Goal: Obtain resource: Obtain resource

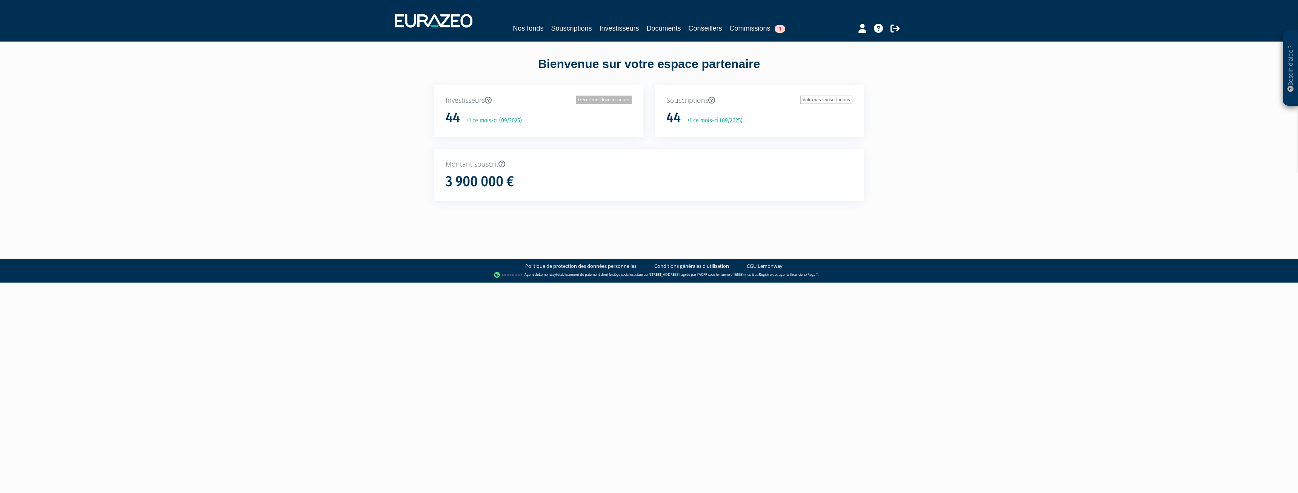
click at [597, 98] on link "Gérer mes investisseurs" at bounding box center [604, 99] width 56 height 8
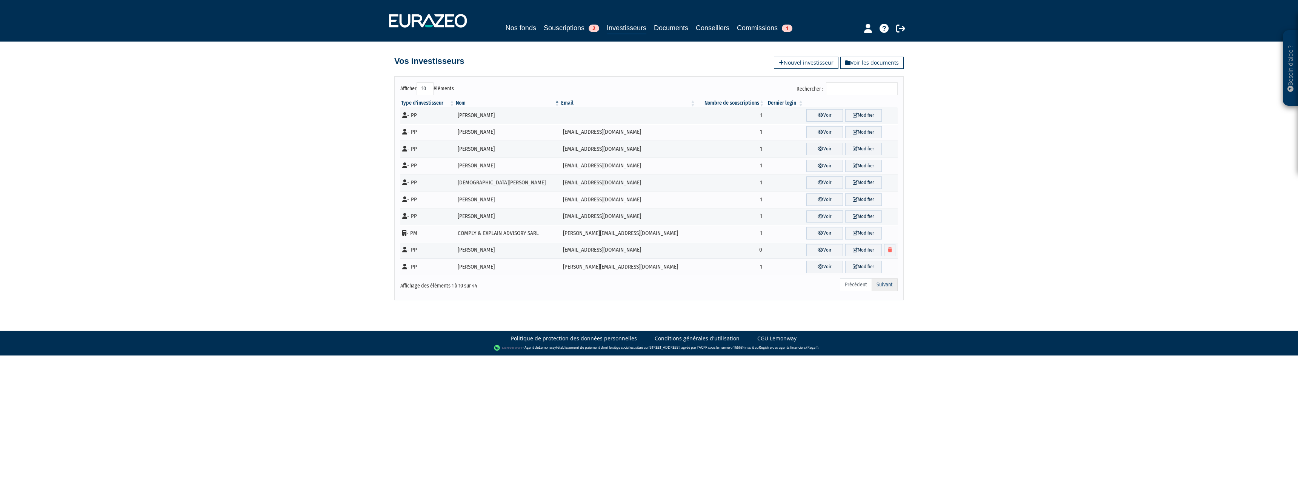
click at [881, 283] on link "Suivant" at bounding box center [885, 284] width 26 height 13
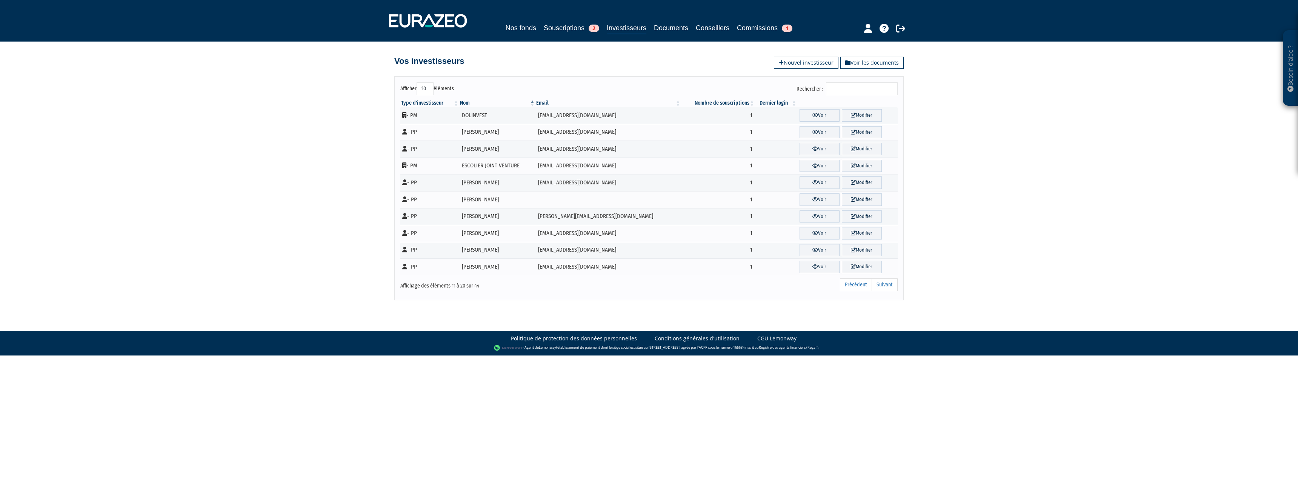
click at [881, 283] on link "Suivant" at bounding box center [885, 284] width 26 height 13
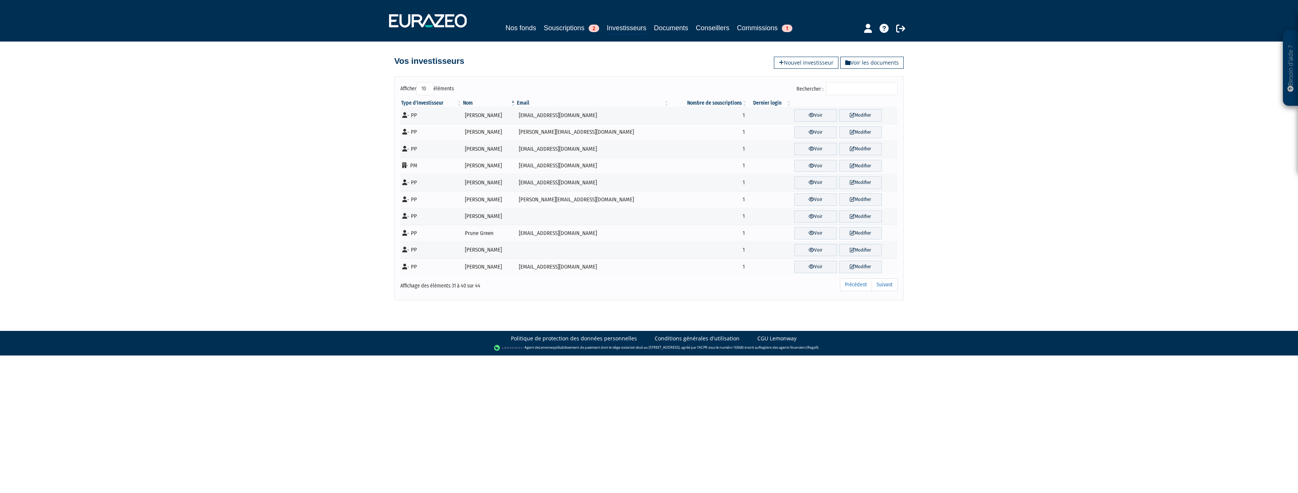
click at [881, 283] on link "Suivant" at bounding box center [885, 284] width 26 height 13
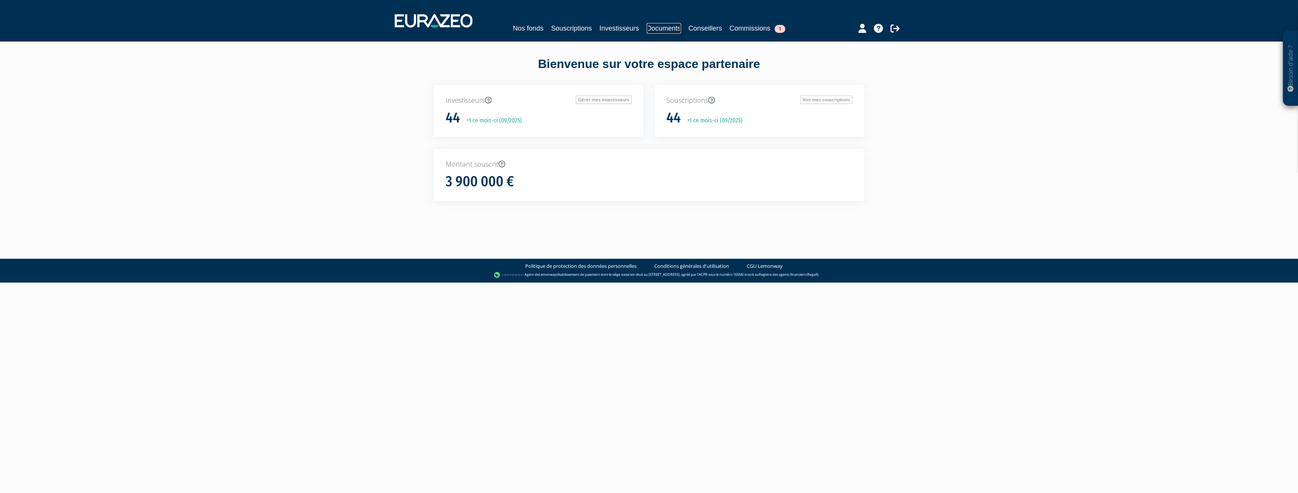
click at [650, 28] on link "Documents" at bounding box center [664, 28] width 34 height 11
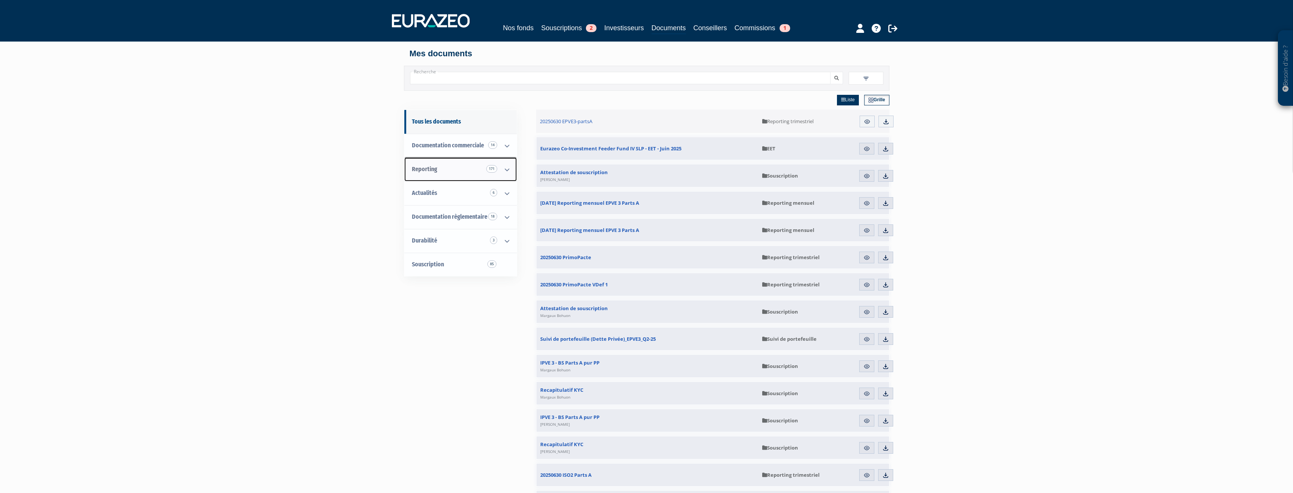
click at [453, 167] on link "Reporting 171" at bounding box center [460, 169] width 112 height 24
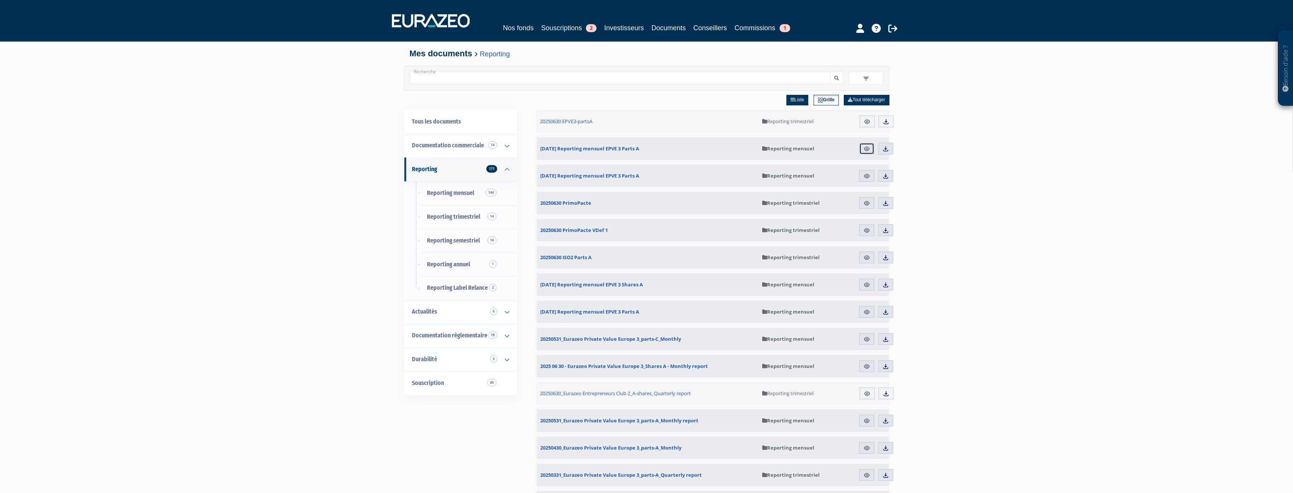
click at [861, 149] on link "Aperçu" at bounding box center [866, 149] width 15 height 12
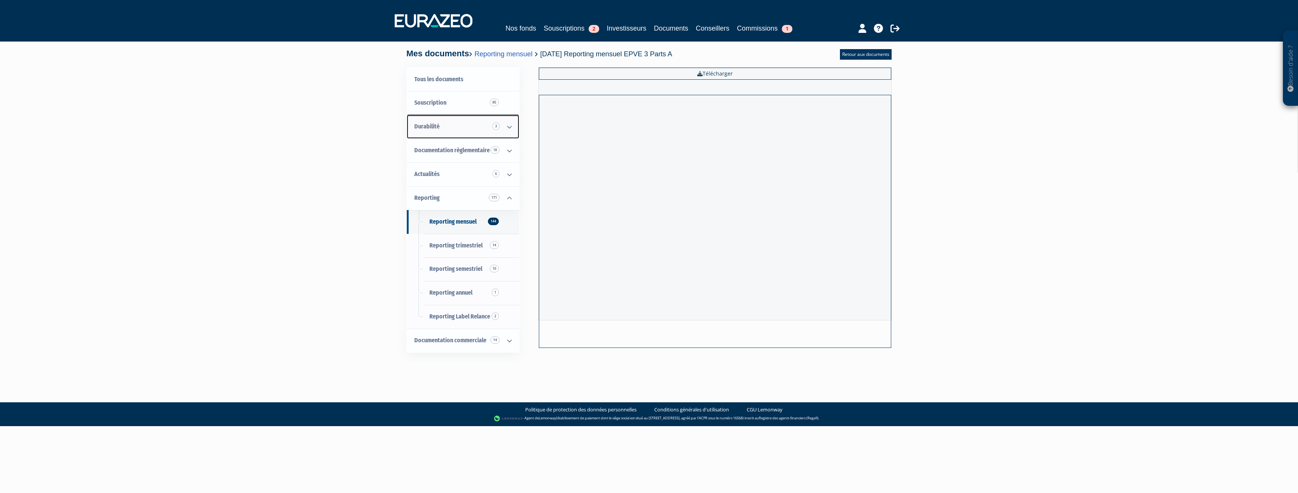
click at [453, 123] on link "Durabilité 3" at bounding box center [463, 127] width 112 height 24
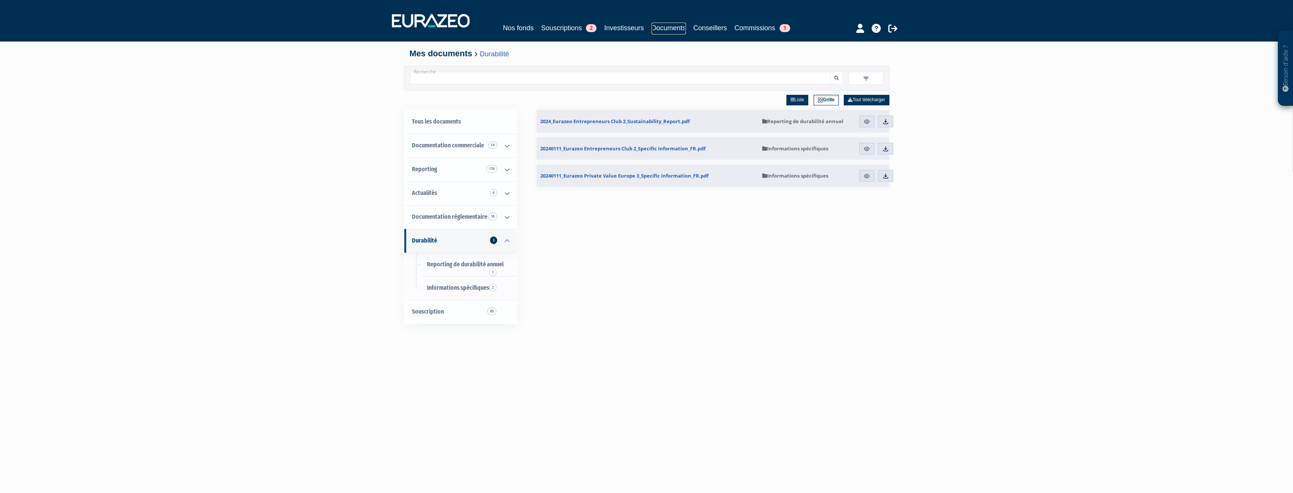
click at [656, 25] on link "Documents" at bounding box center [668, 29] width 34 height 12
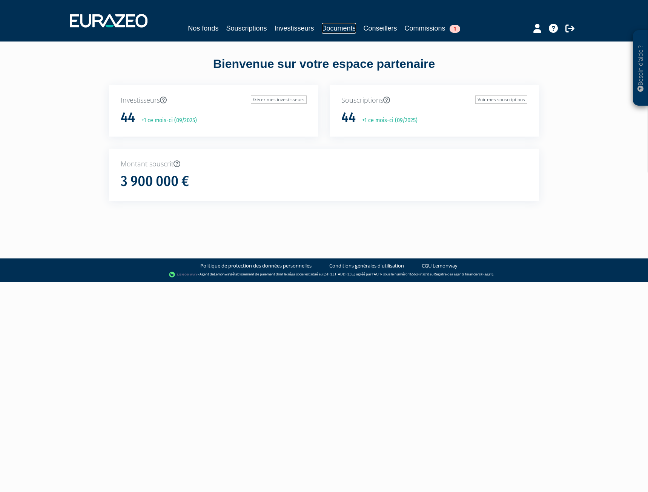
click at [337, 31] on link "Documents" at bounding box center [339, 28] width 34 height 11
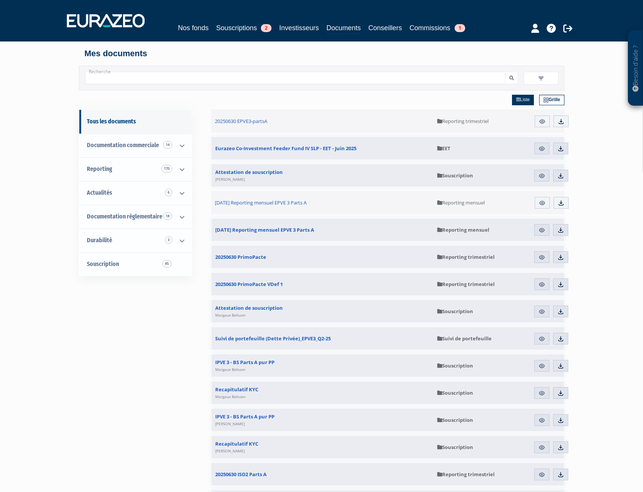
click at [327, 82] on input "Recherche" at bounding box center [295, 78] width 420 height 12
click at [505, 72] on button "submit" at bounding box center [511, 78] width 13 height 12
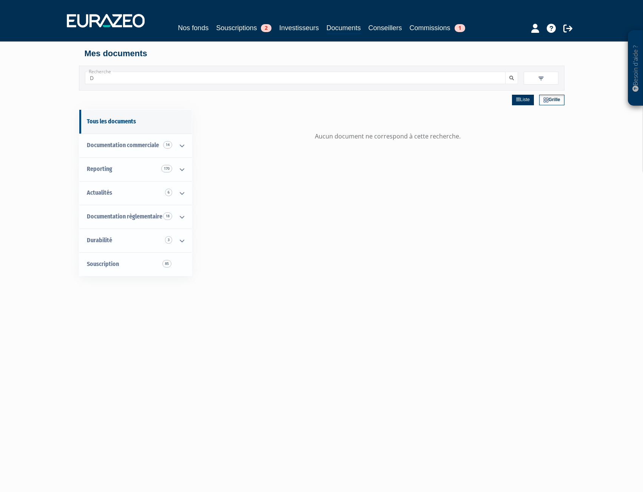
type input "D"
click at [505, 72] on button "submit" at bounding box center [511, 78] width 13 height 12
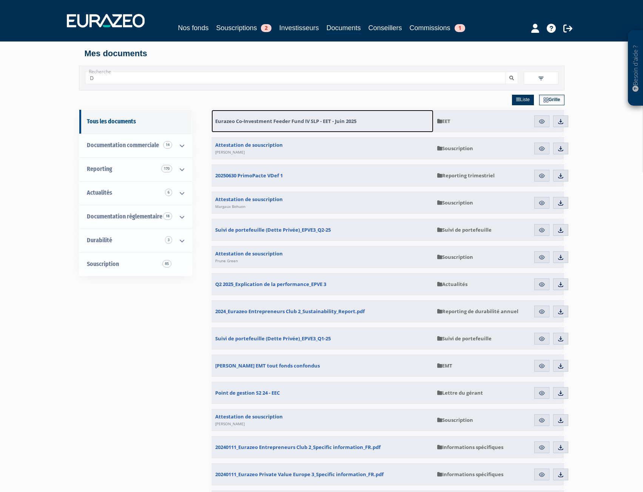
click at [320, 113] on link "Eurazeo Co-Investment Feeder Fund IV SLP - EET - Juin 2025" at bounding box center [322, 121] width 222 height 23
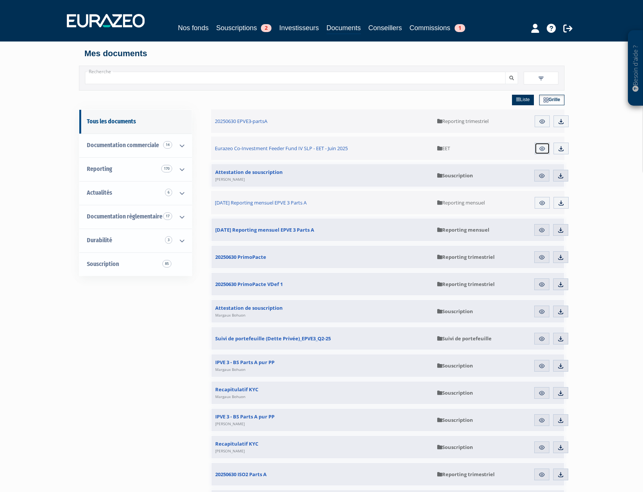
click at [546, 152] on link "Aperçu" at bounding box center [541, 149] width 15 height 12
click at [113, 168] on link "Reporting 170" at bounding box center [135, 169] width 112 height 24
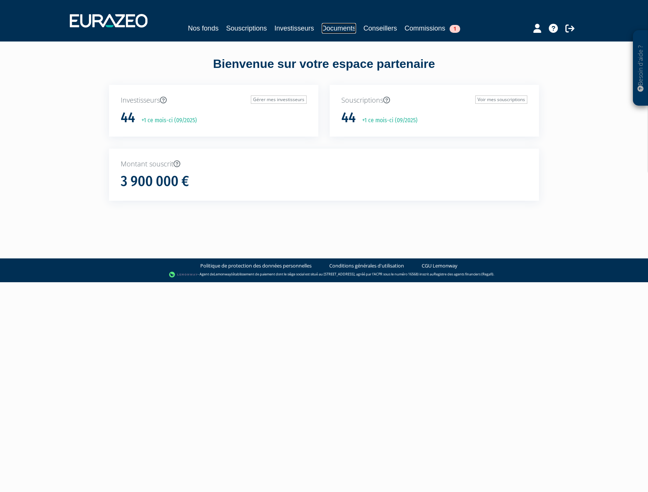
click at [336, 26] on link "Documents" at bounding box center [339, 28] width 34 height 11
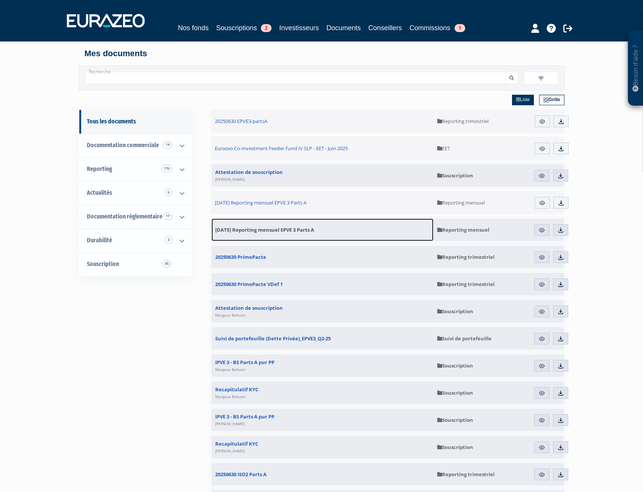
click at [371, 229] on link "31.07.2025 Reporting mensuel EPVE 3 Parts A" at bounding box center [322, 230] width 222 height 23
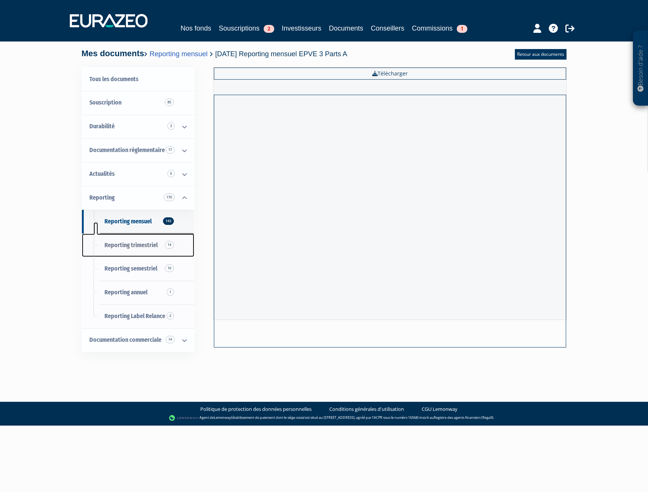
click at [124, 245] on span "Reporting trimestriel 14" at bounding box center [131, 245] width 53 height 7
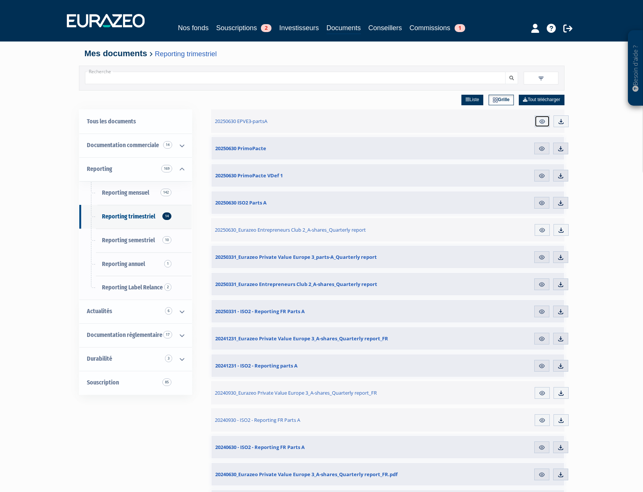
click at [546, 122] on link "Aperçu" at bounding box center [541, 121] width 15 height 12
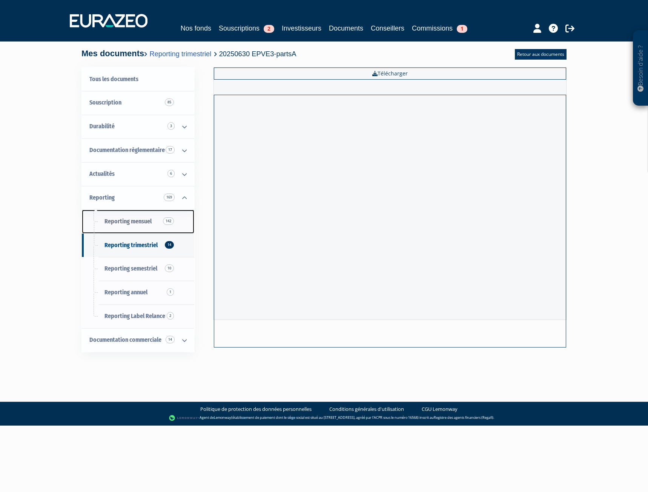
click at [142, 221] on span "Reporting mensuel 142" at bounding box center [128, 221] width 47 height 7
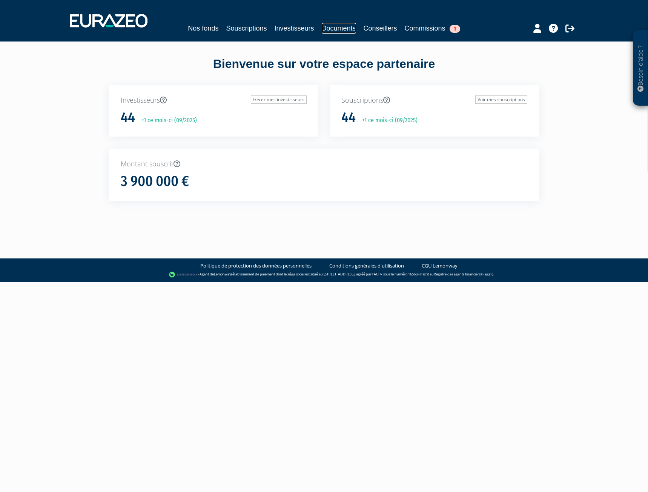
click at [349, 25] on link "Documents" at bounding box center [339, 28] width 34 height 11
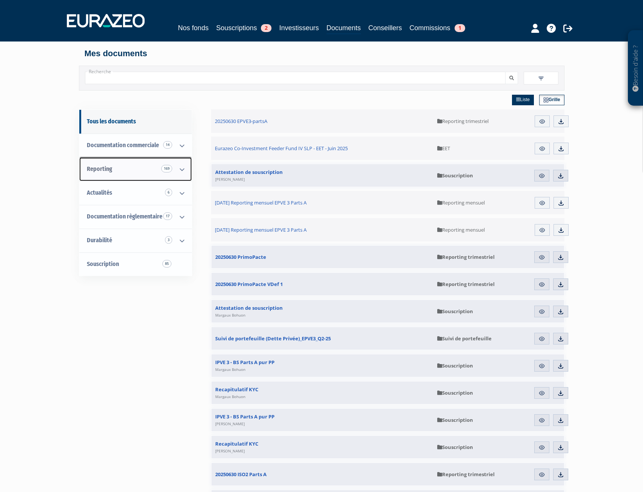
click at [107, 167] on span "Reporting 169" at bounding box center [99, 168] width 25 height 7
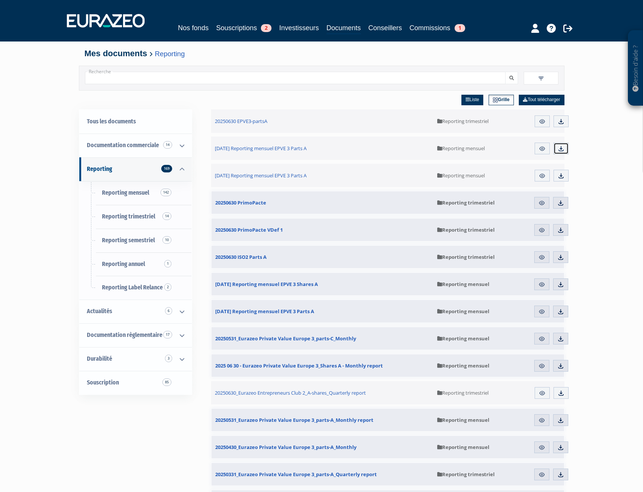
click at [556, 148] on link "Télécharger" at bounding box center [560, 149] width 15 height 12
click at [539, 176] on img at bounding box center [542, 175] width 7 height 7
click at [544, 147] on img at bounding box center [542, 148] width 7 height 7
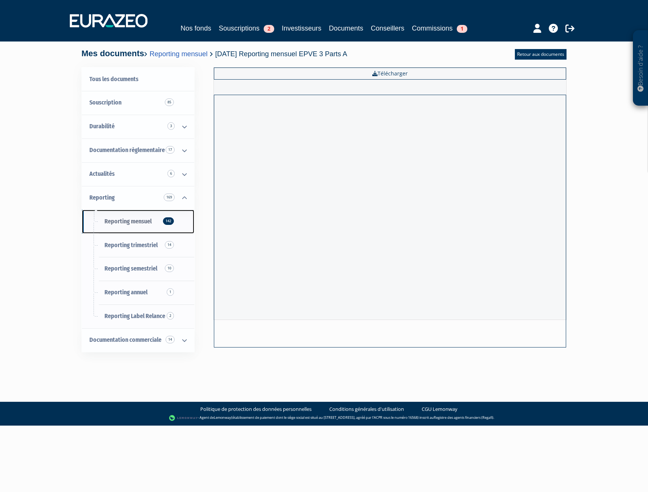
click at [146, 222] on span "Reporting mensuel 142" at bounding box center [128, 221] width 47 height 7
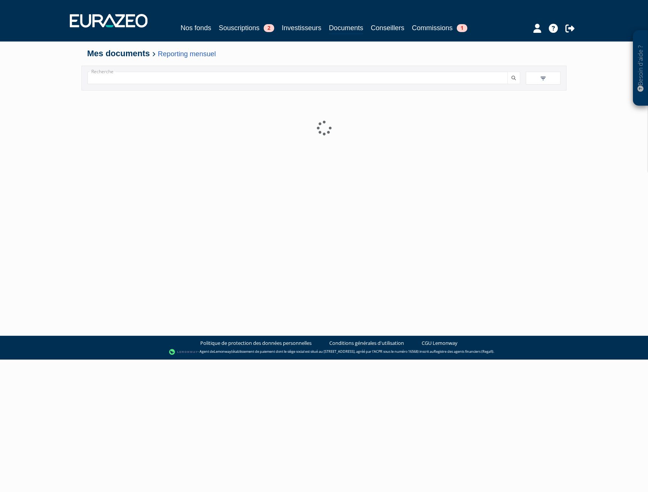
click at [142, 221] on div at bounding box center [324, 185] width 474 height 189
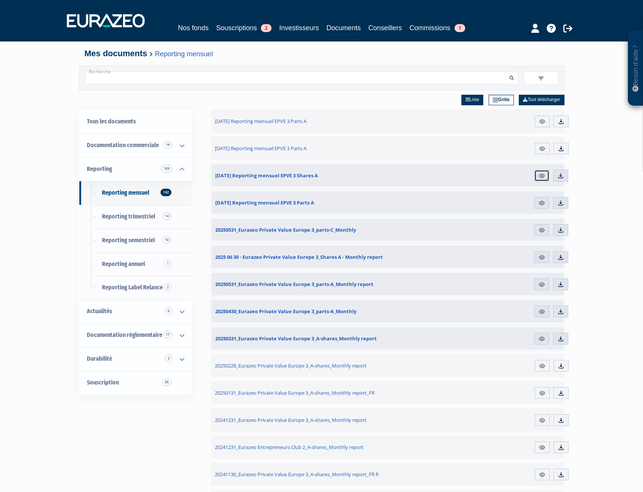
click at [545, 174] on img at bounding box center [541, 175] width 7 height 7
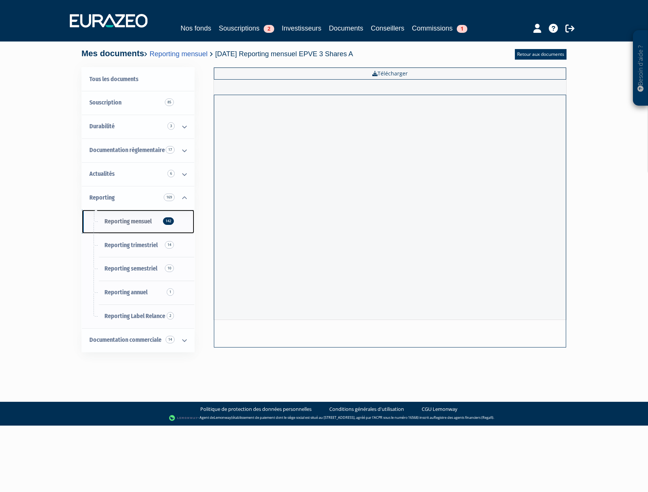
click at [108, 223] on span "Reporting mensuel 142" at bounding box center [128, 221] width 47 height 7
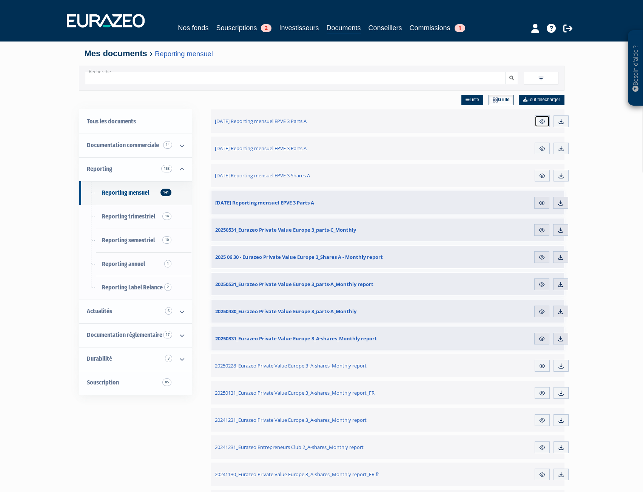
click at [543, 122] on img at bounding box center [542, 121] width 7 height 7
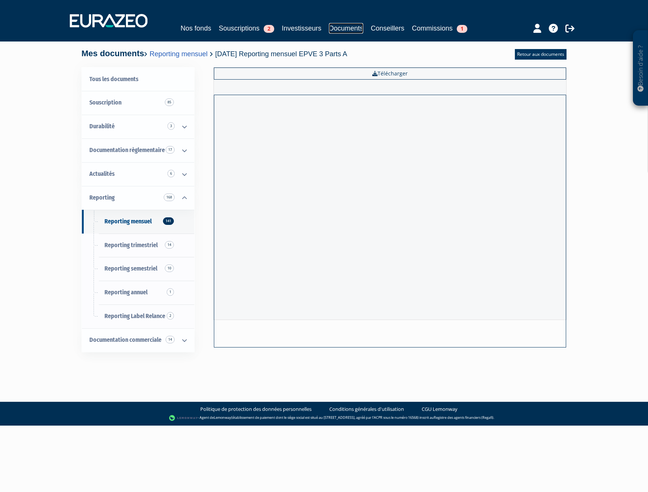
click at [360, 29] on link "Documents" at bounding box center [346, 28] width 34 height 11
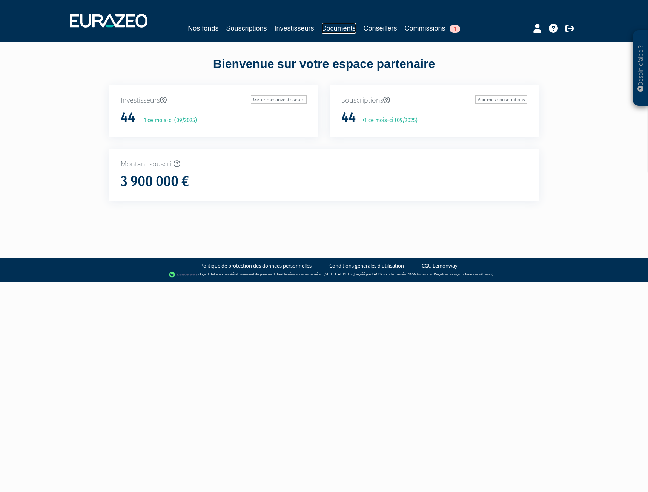
click at [345, 31] on link "Documents" at bounding box center [339, 28] width 34 height 11
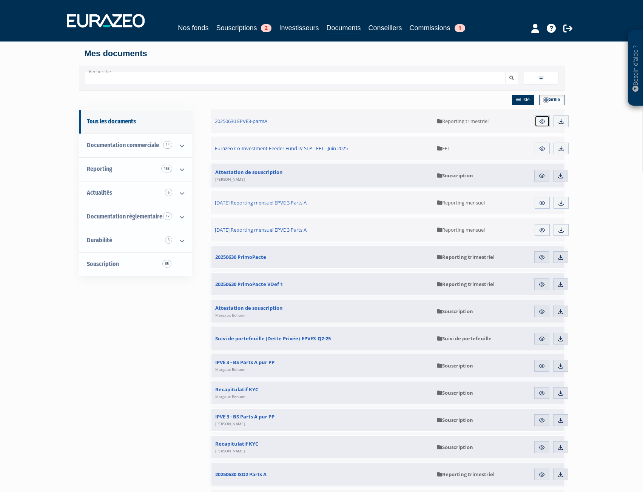
click at [542, 118] on img at bounding box center [542, 121] width 7 height 7
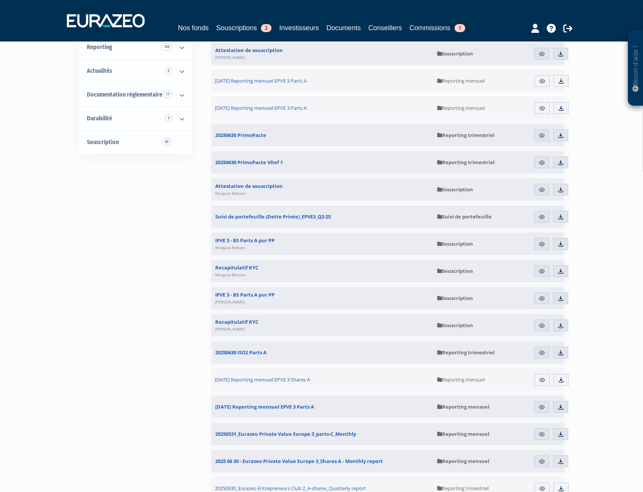
scroll to position [302, 0]
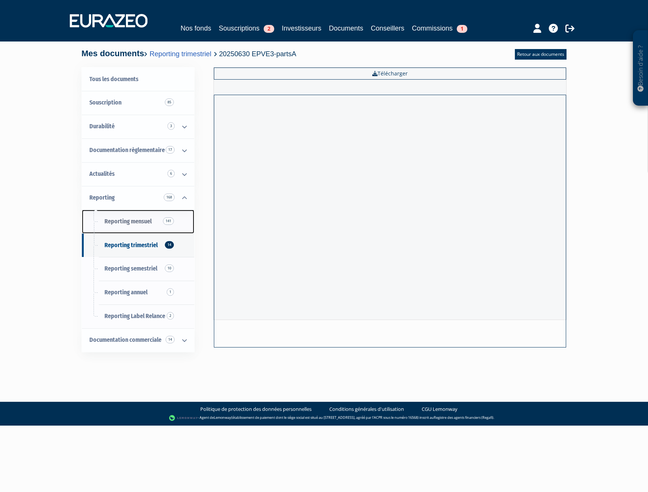
click at [144, 226] on link "Reporting mensuel 141" at bounding box center [138, 222] width 112 height 24
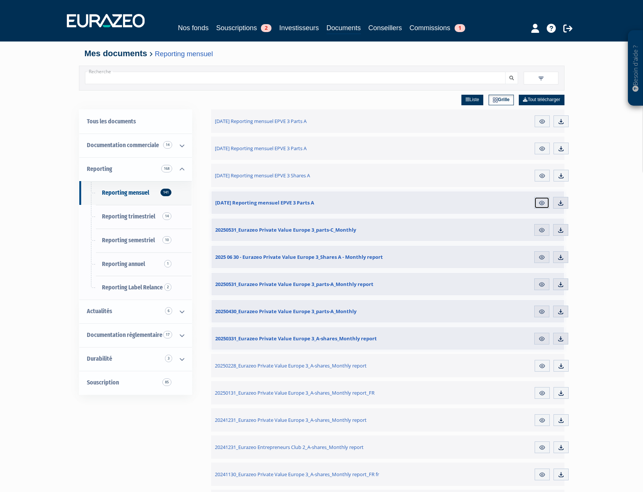
click at [536, 207] on link "Aperçu" at bounding box center [541, 203] width 15 height 12
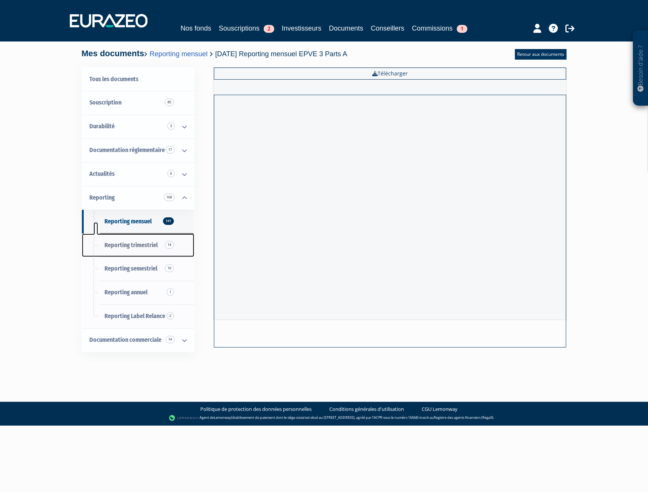
click at [133, 247] on span "Reporting trimestriel 14" at bounding box center [131, 245] width 53 height 7
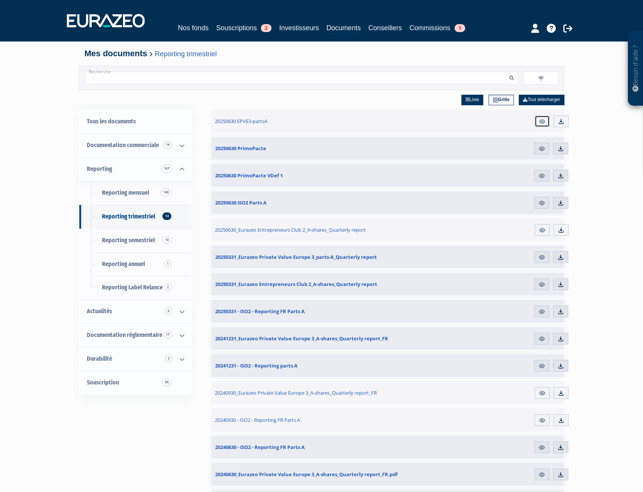
click at [535, 121] on link "Aperçu" at bounding box center [541, 121] width 15 height 12
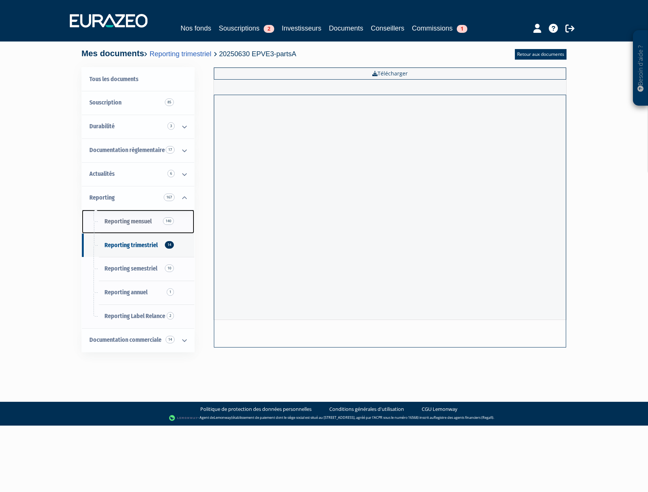
click at [141, 223] on span "Reporting mensuel 140" at bounding box center [128, 221] width 47 height 7
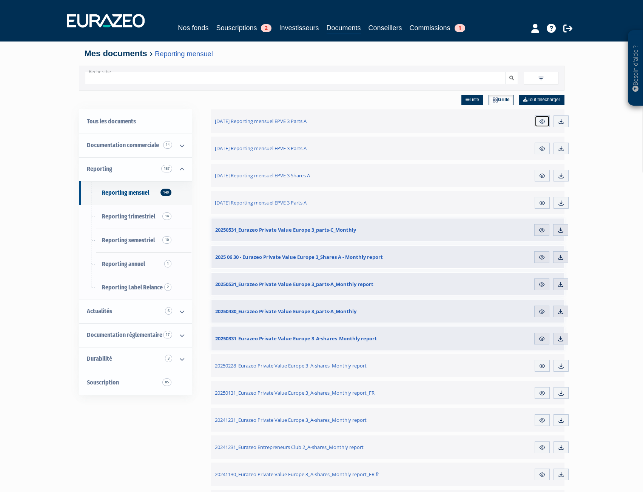
click at [545, 120] on link "Aperçu" at bounding box center [541, 121] width 15 height 12
